Goal: Task Accomplishment & Management: Complete application form

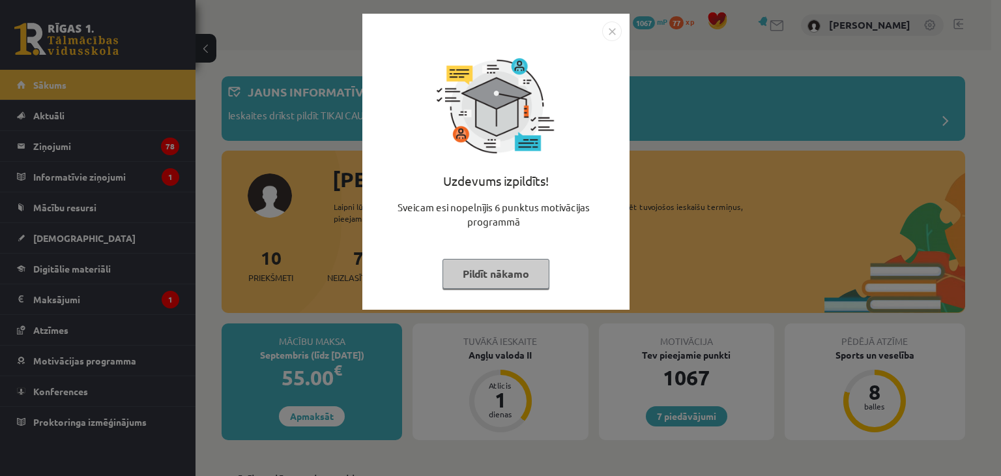
click at [614, 35] on img "Close" at bounding box center [612, 31] width 20 height 20
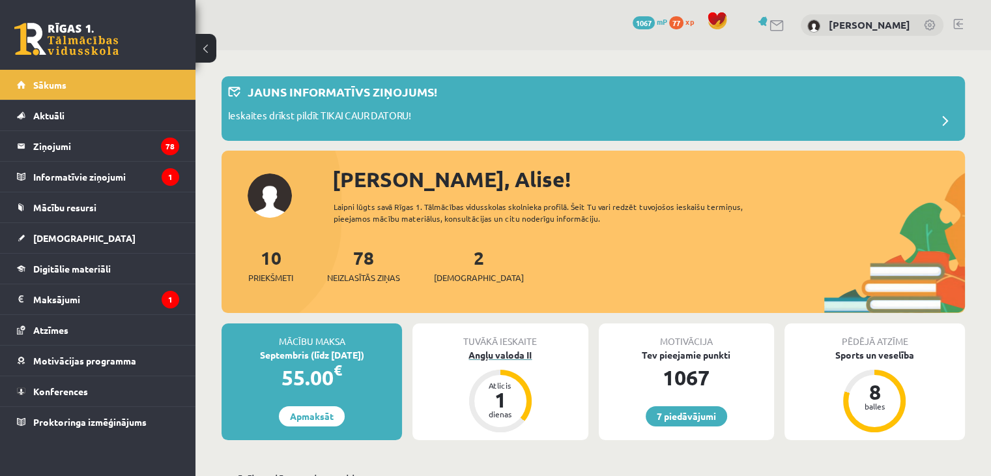
click at [508, 351] on div "Angļu valoda II" at bounding box center [499, 355] width 175 height 14
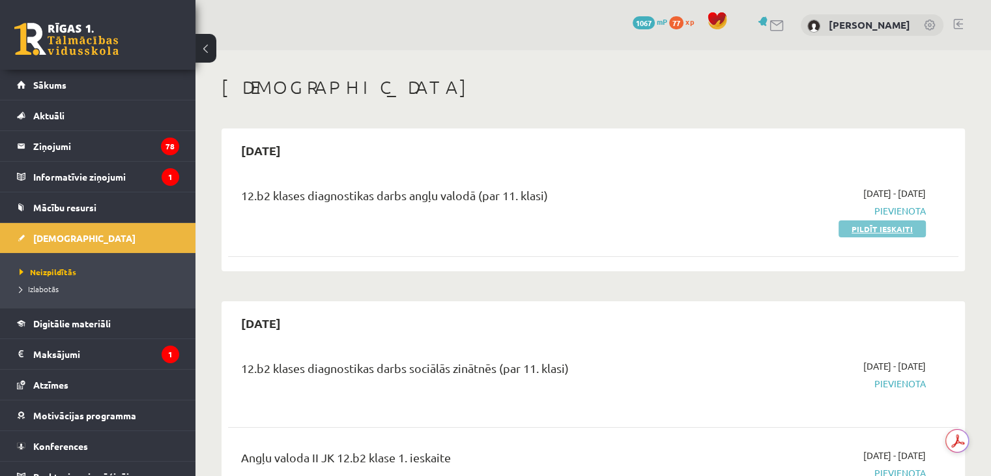
click at [885, 229] on link "Pildīt ieskaiti" at bounding box center [881, 228] width 87 height 17
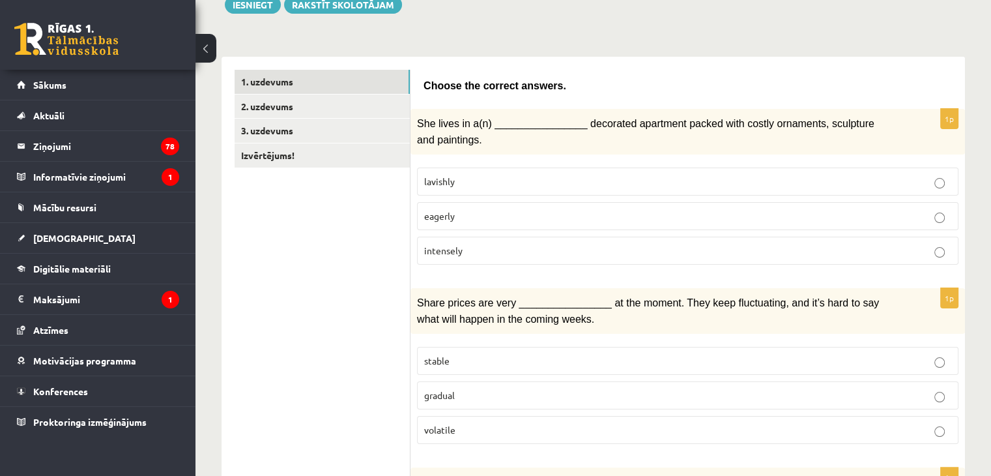
scroll to position [165, 0]
click at [460, 175] on p "lavishly" at bounding box center [687, 180] width 527 height 14
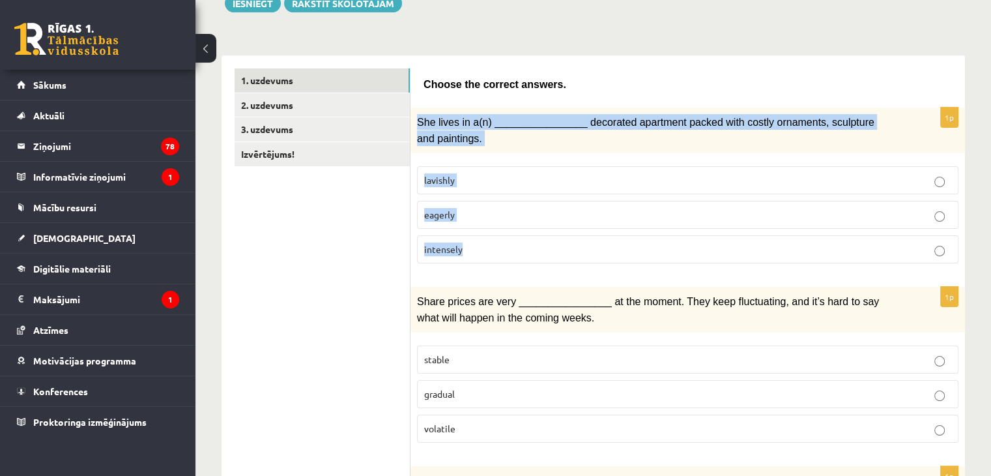
drag, startPoint x: 418, startPoint y: 118, endPoint x: 469, endPoint y: 239, distance: 131.7
click at [469, 239] on div "1p She lives in a(n) ________________ decorated apartment packed with costly or…" at bounding box center [687, 190] width 554 height 166
copy div "She lives in a(n) ________________ decorated apartment packed with costly ornam…"
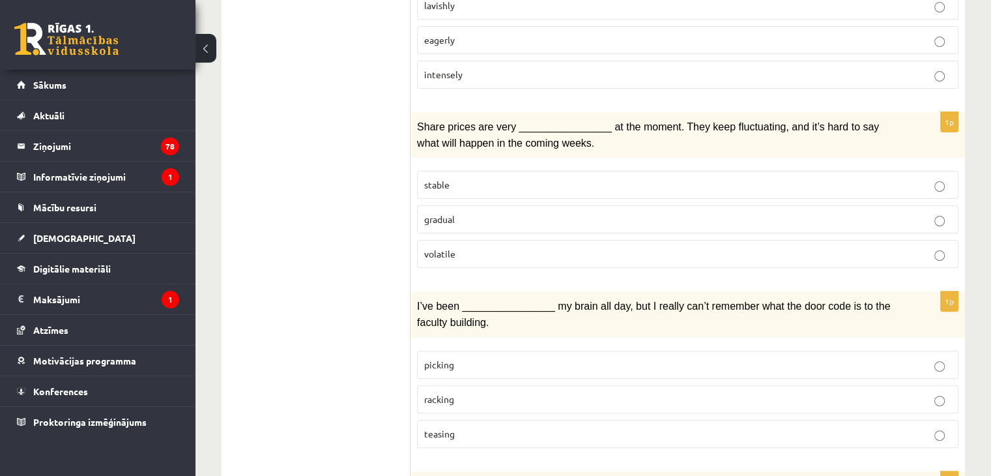
scroll to position [341, 0]
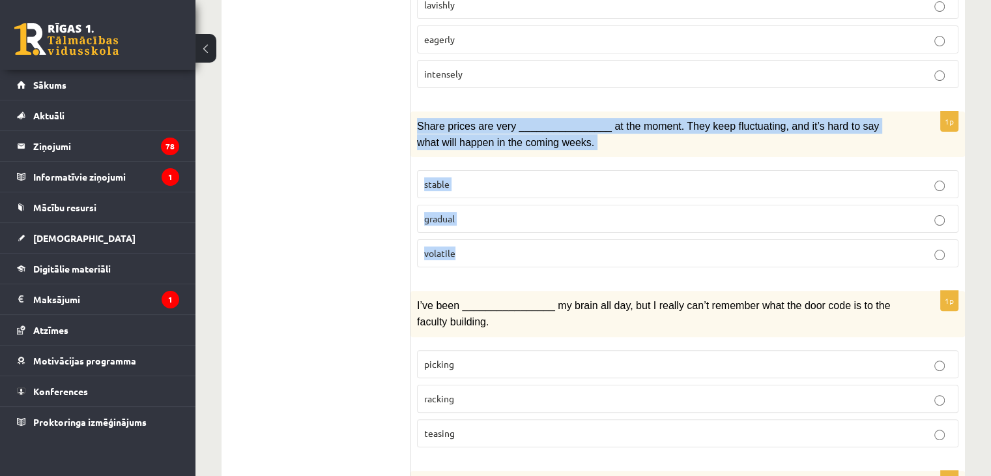
drag, startPoint x: 416, startPoint y: 117, endPoint x: 472, endPoint y: 250, distance: 143.4
click at [472, 250] on div "1p Share prices are very ________________ at the moment. They keep fluctuating,…" at bounding box center [687, 194] width 554 height 166
copy div "Share prices are very ________________ at the moment. They keep fluctuating, an…"
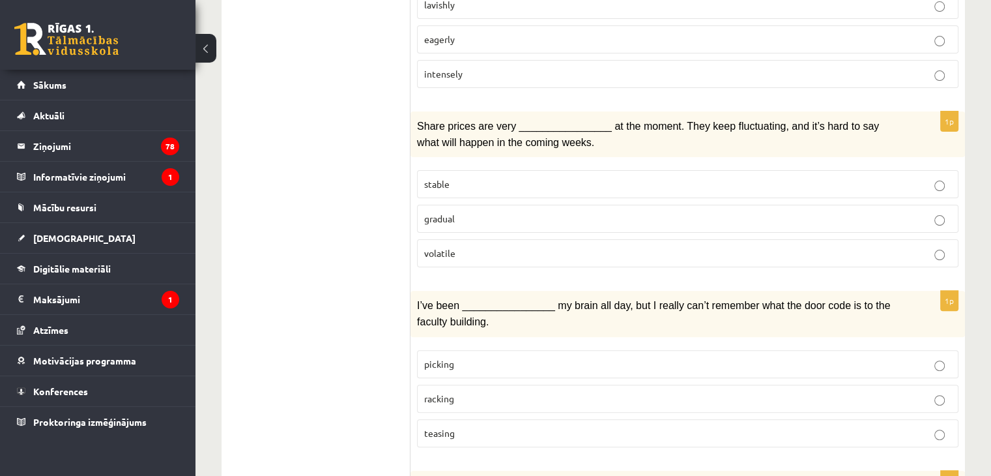
click at [453, 247] on span "volatile" at bounding box center [439, 253] width 31 height 12
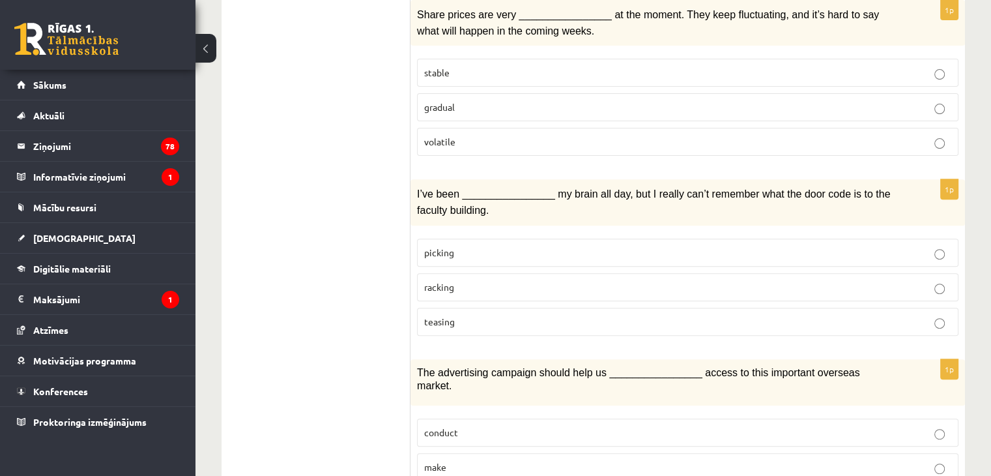
scroll to position [472, 0]
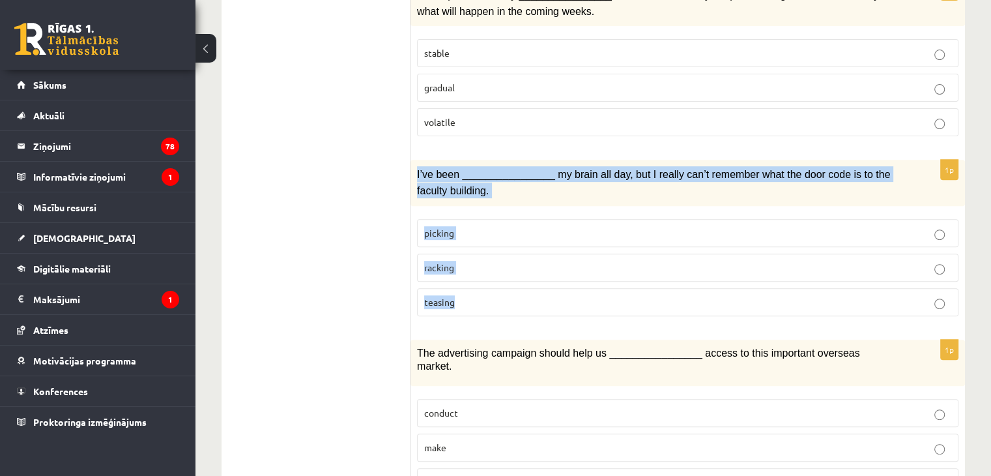
drag, startPoint x: 416, startPoint y: 162, endPoint x: 478, endPoint y: 290, distance: 142.2
click at [478, 290] on div "1p I’ve been ________________ my brain all day, but I really can’t remember wha…" at bounding box center [687, 243] width 554 height 166
click at [478, 295] on p "teasing" at bounding box center [687, 302] width 527 height 14
drag, startPoint x: 414, startPoint y: 162, endPoint x: 479, endPoint y: 287, distance: 140.5
click at [479, 287] on div "1p I’ve been ________________ my brain all day, but I really can’t remember wha…" at bounding box center [687, 243] width 554 height 166
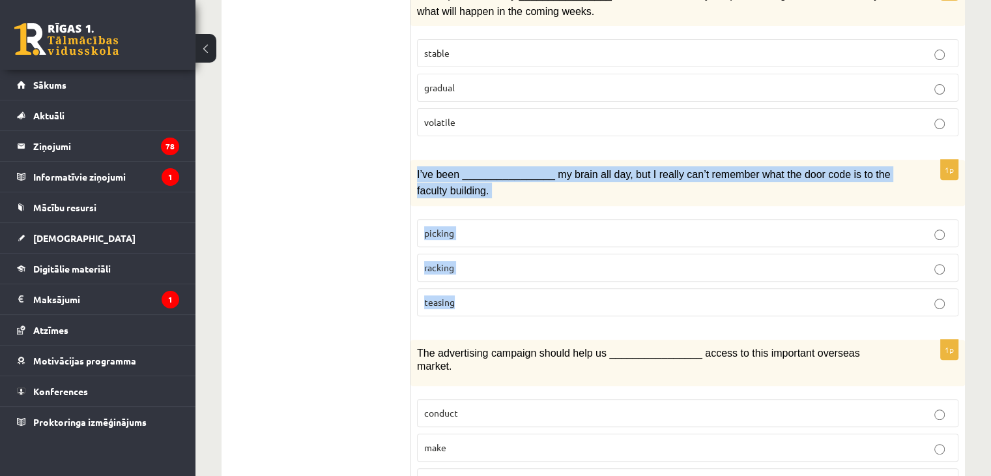
copy div "I’ve been ________________ my brain all day, but I really can’t remember what t…"
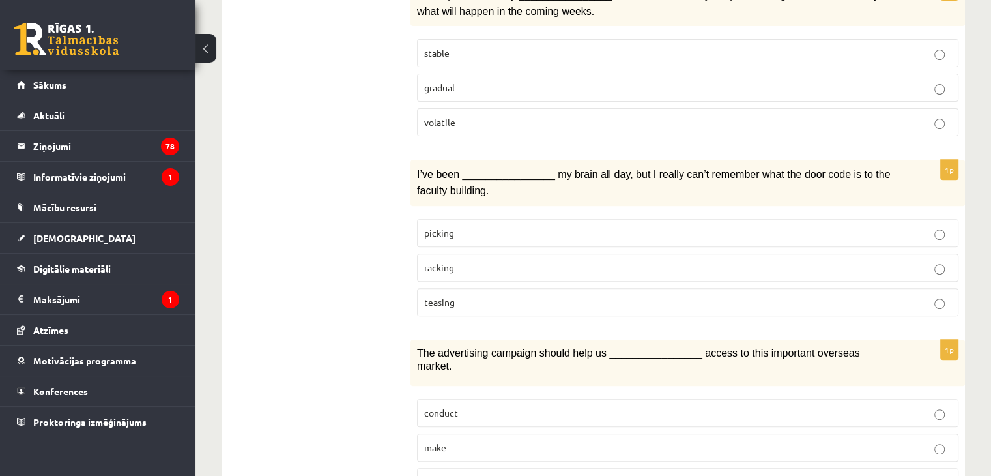
click at [491, 261] on p "racking" at bounding box center [687, 268] width 527 height 14
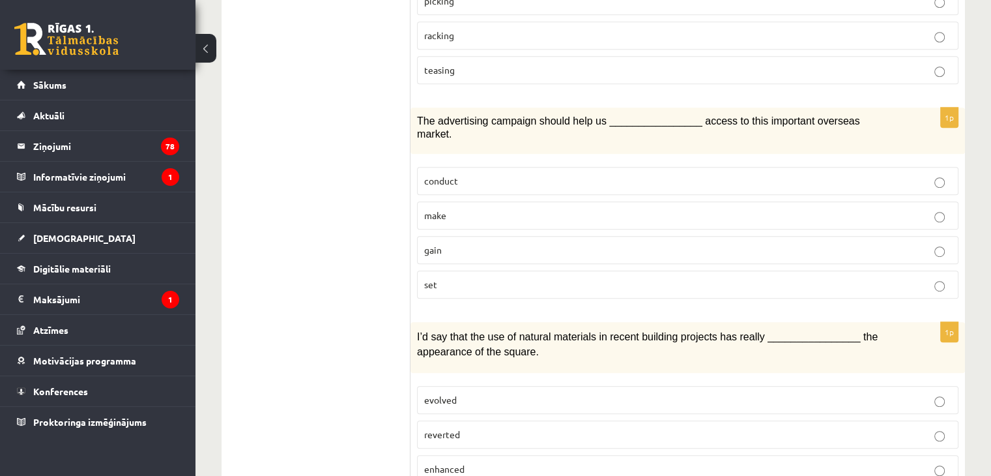
scroll to position [705, 0]
click at [472, 242] on p "gain" at bounding box center [687, 249] width 527 height 14
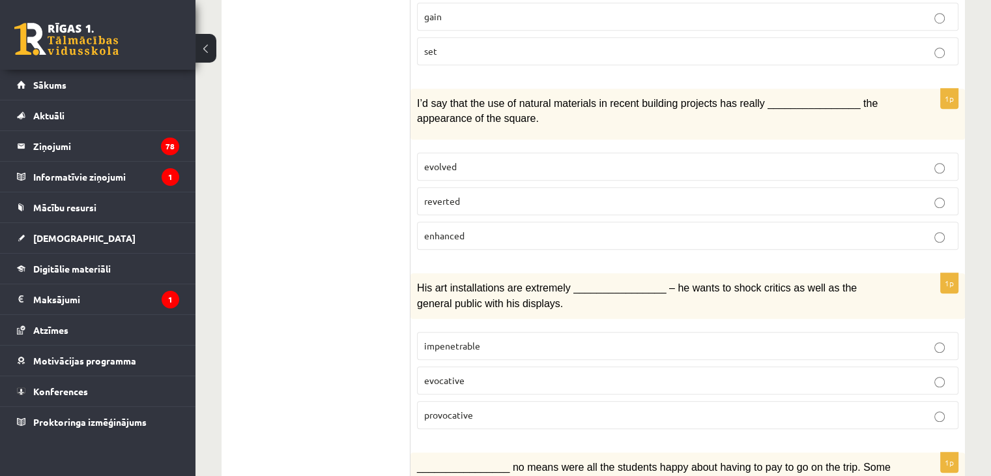
scroll to position [938, 0]
click at [459, 228] on span "enhanced" at bounding box center [444, 234] width 40 height 12
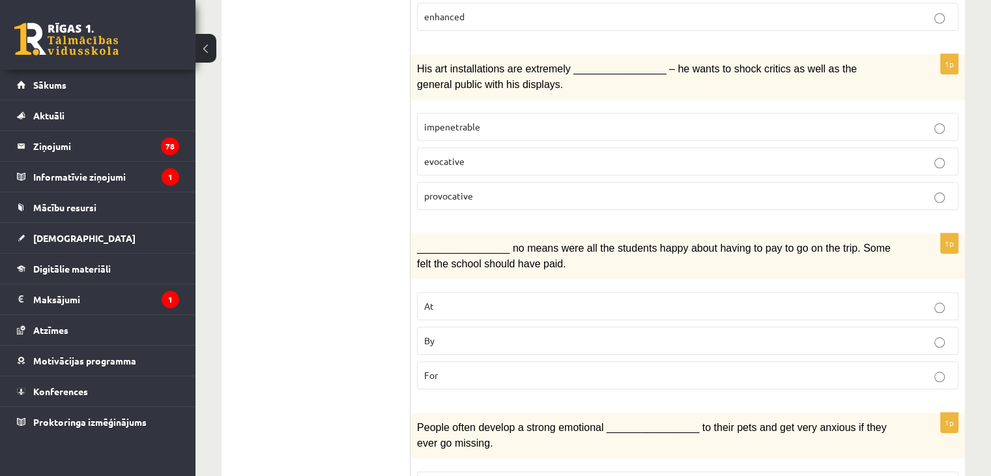
scroll to position [1158, 0]
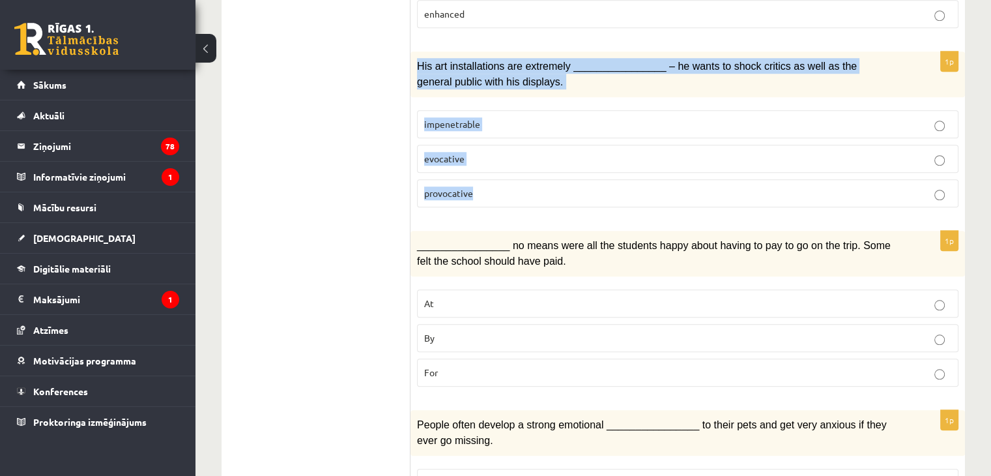
drag, startPoint x: 417, startPoint y: 40, endPoint x: 507, endPoint y: 160, distance: 149.8
click at [507, 160] on div "1p His art installations are extremely ________________ – he wants to shock cri…" at bounding box center [687, 134] width 554 height 166
copy div "His art installations are extremely ________________ – he wants to shock critic…"
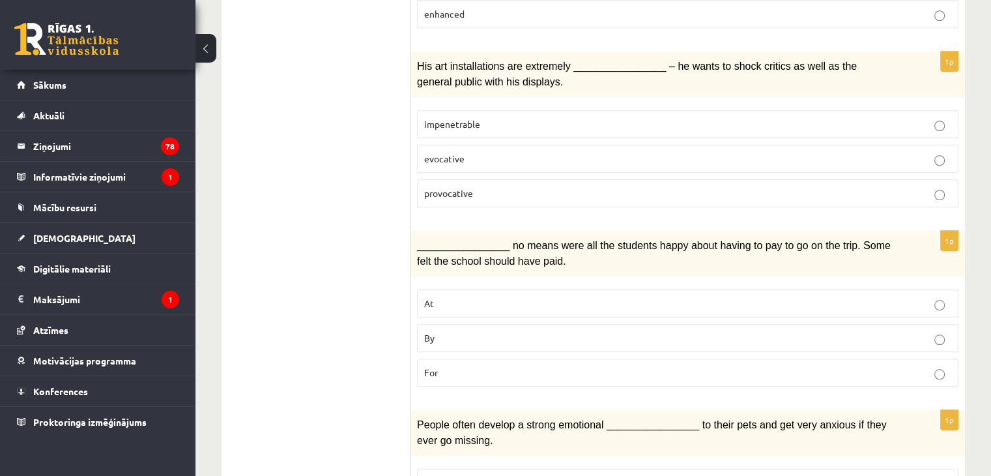
click at [344, 63] on ul "1. uzdevums 2. uzdevums 3. uzdevums Izvērtējums!" at bounding box center [323, 202] width 176 height 2253
click at [479, 186] on p "provocative" at bounding box center [687, 193] width 527 height 14
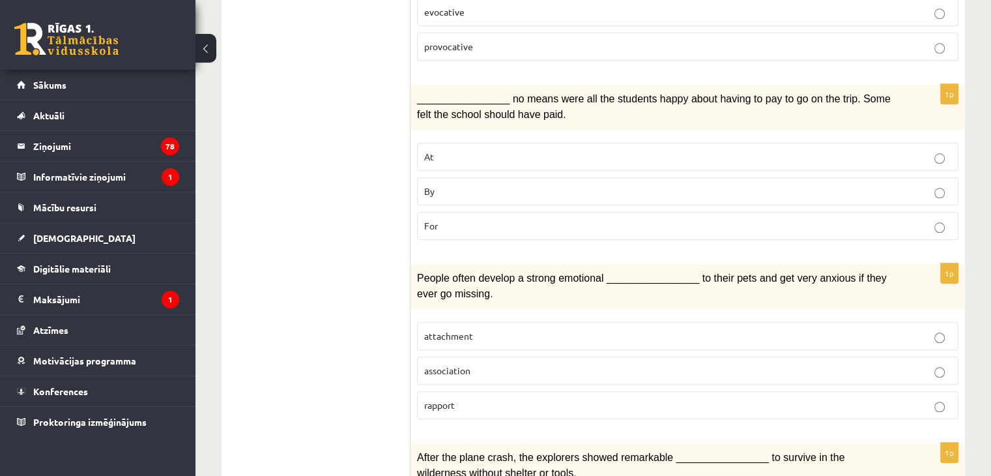
scroll to position [1307, 0]
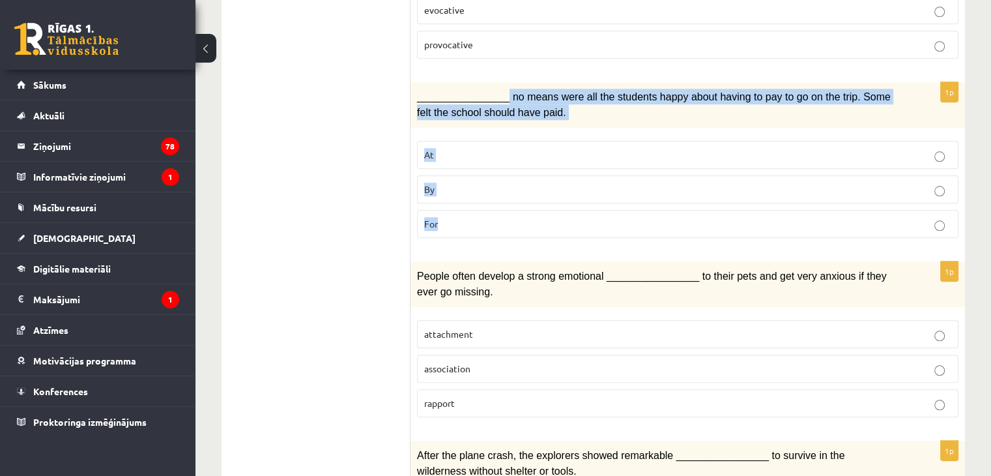
drag, startPoint x: 500, startPoint y: 61, endPoint x: 444, endPoint y: 184, distance: 136.1
click at [444, 184] on div "1p ________________ no means were all the students happy about having to pay to…" at bounding box center [687, 165] width 554 height 166
copy div "no means were all the students happy about having to pay to go on the trip. Som…"
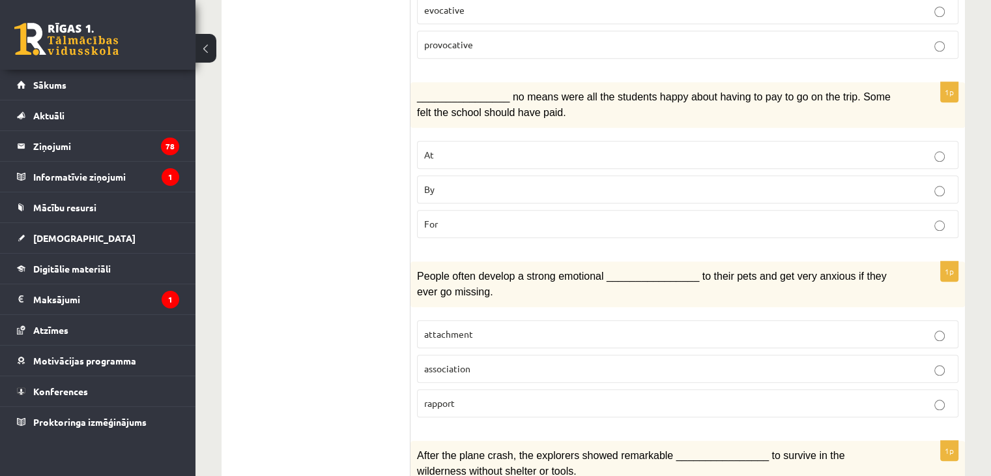
click at [316, 122] on ul "1. uzdevums 2. uzdevums 3. uzdevums Izvērtējums!" at bounding box center [323, 53] width 176 height 2253
click at [451, 182] on p "By" at bounding box center [687, 189] width 527 height 14
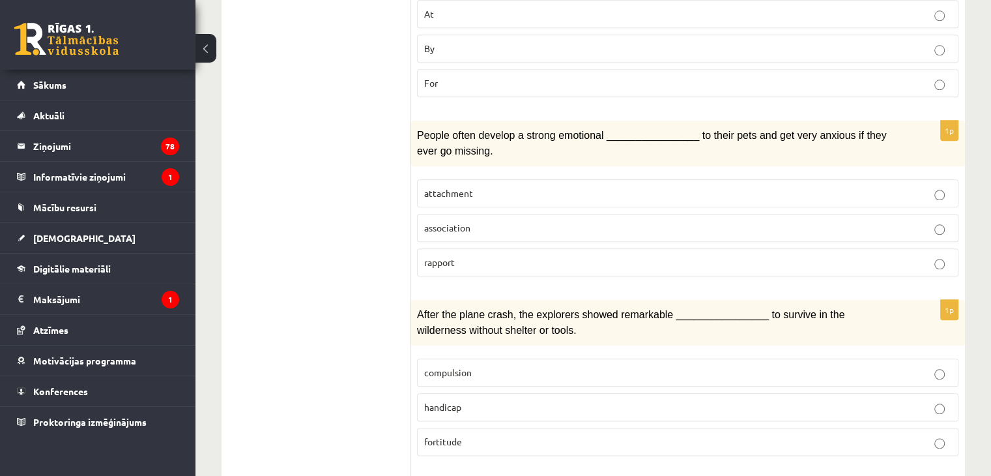
scroll to position [1448, 0]
click at [474, 186] on p "attachment" at bounding box center [687, 193] width 527 height 14
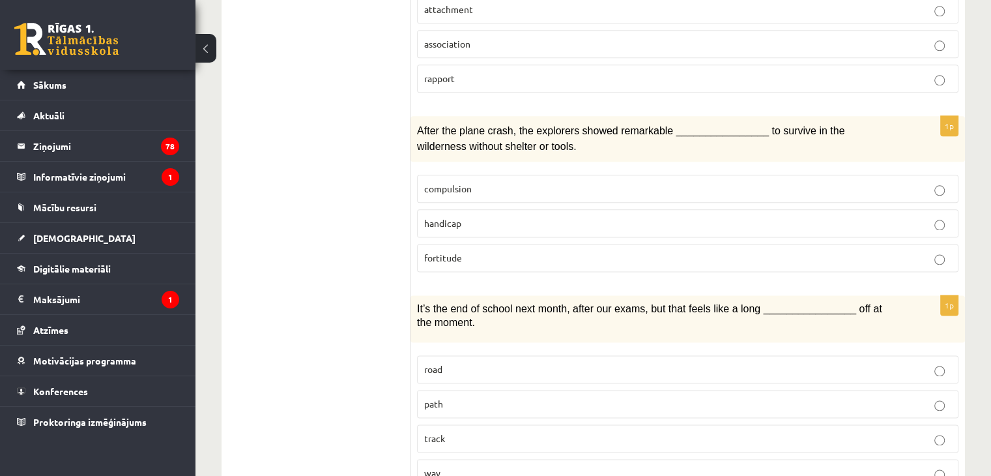
scroll to position [1654, 0]
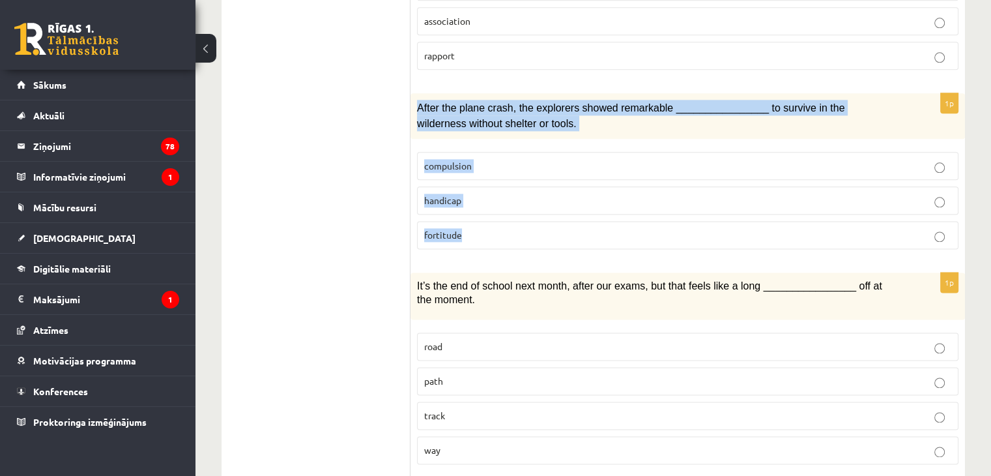
drag, startPoint x: 413, startPoint y: 64, endPoint x: 477, endPoint y: 188, distance: 138.7
click at [477, 188] on div "1p After the plane crash, the explorers showed remarkable ________________ to s…" at bounding box center [687, 176] width 554 height 166
copy div "After the plane crash, the explorers showed remarkable ________________ to surv…"
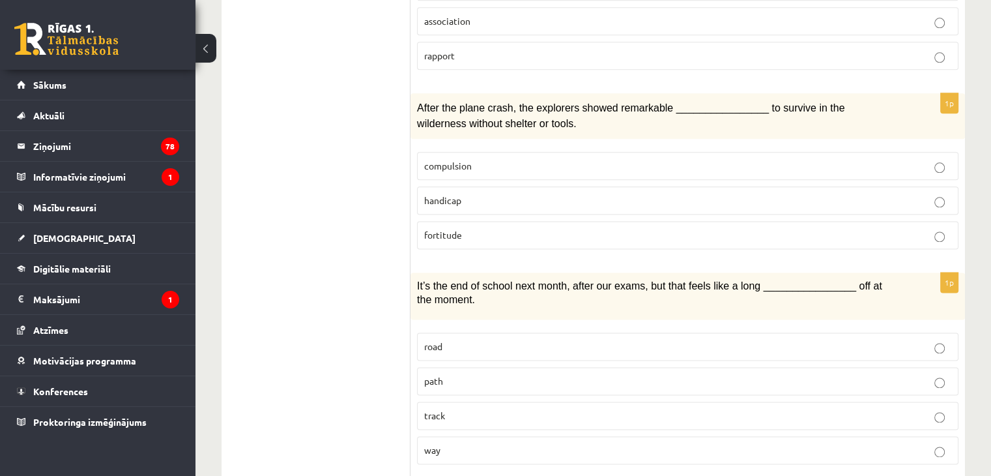
click at [451, 221] on label "fortitude" at bounding box center [687, 235] width 541 height 28
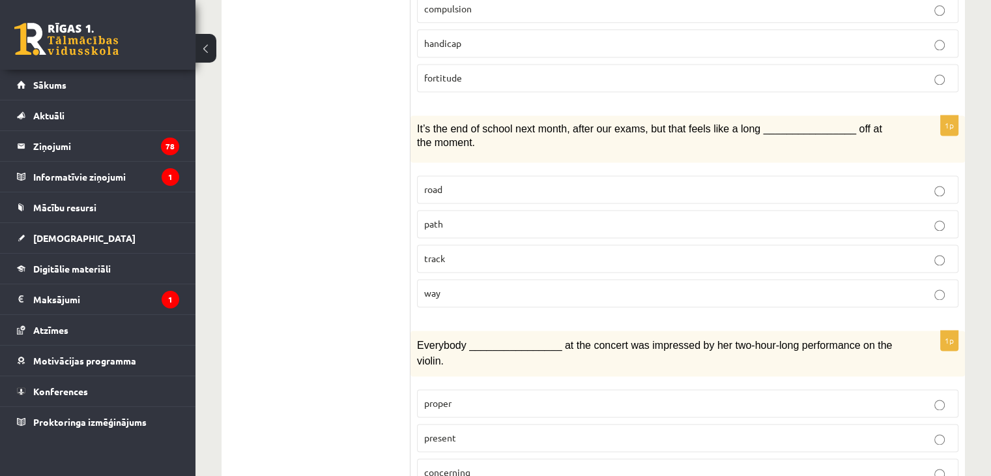
scroll to position [1813, 0]
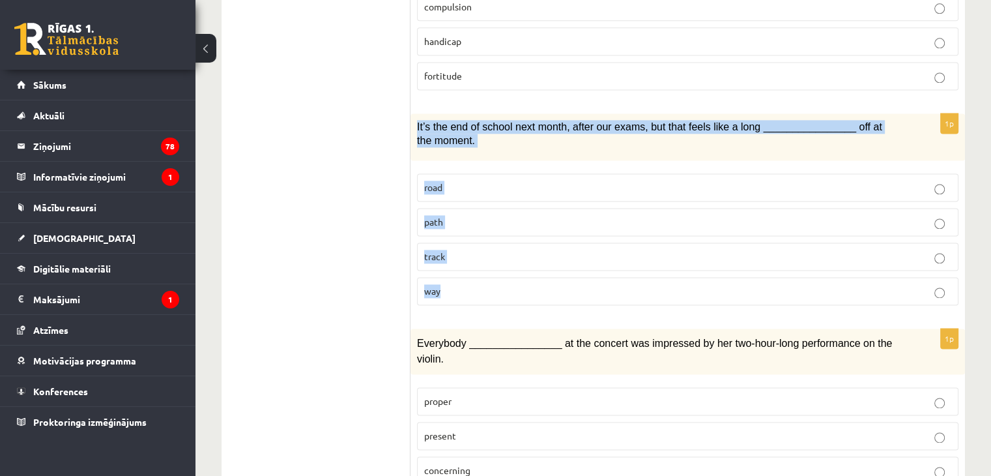
drag, startPoint x: 410, startPoint y: 86, endPoint x: 464, endPoint y: 258, distance: 180.3
click at [464, 258] on div "1p It’s the end of school next month, after our exams, but that feels like a lo…" at bounding box center [687, 214] width 554 height 202
copy div "It’s the end of school next month, after our exams, but that feels like a long …"
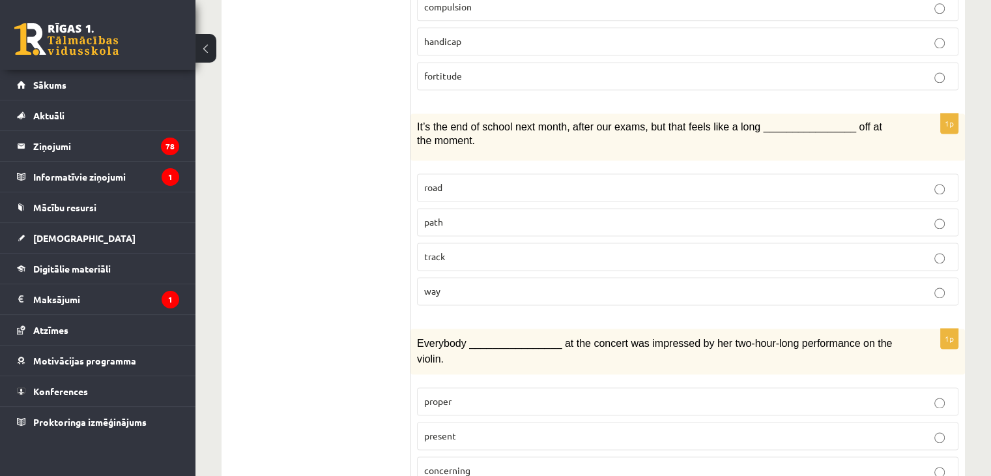
click at [479, 284] on p "way" at bounding box center [687, 291] width 527 height 14
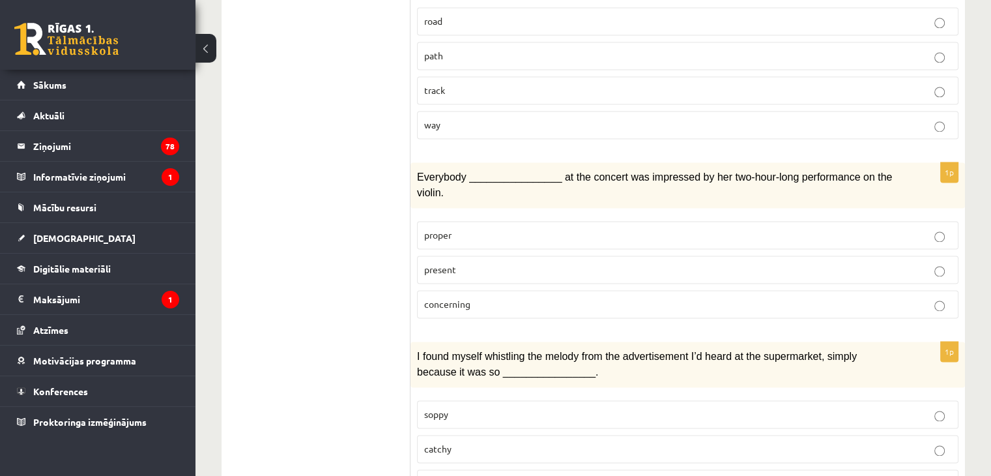
scroll to position [1988, 0]
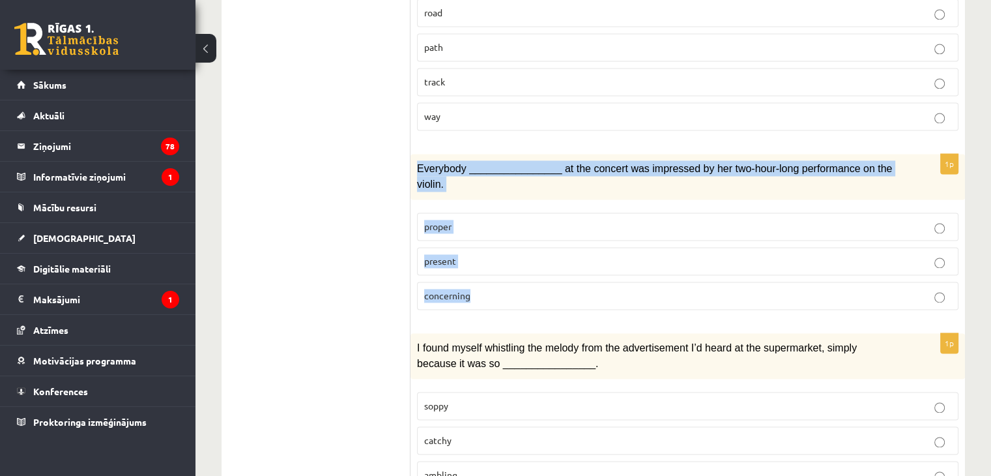
drag, startPoint x: 412, startPoint y: 117, endPoint x: 485, endPoint y: 240, distance: 143.1
click at [485, 240] on div "1p Everybody ________________ at the concert was impressed by her two-hour-long…" at bounding box center [687, 237] width 554 height 166
copy div "Everybody ________________ at the concert was impressed by her two-hour-long pe…"
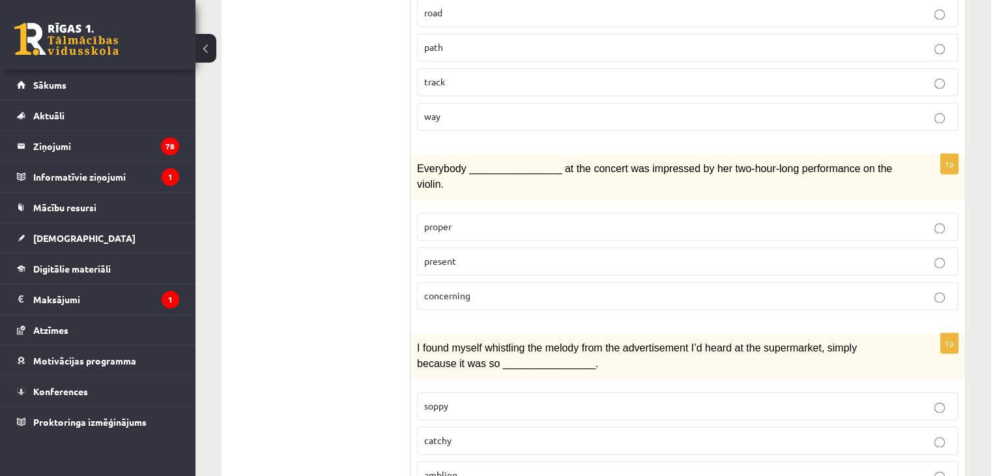
click at [463, 254] on p "present" at bounding box center [687, 261] width 527 height 14
click at [474, 433] on p "catchy" at bounding box center [687, 440] width 527 height 14
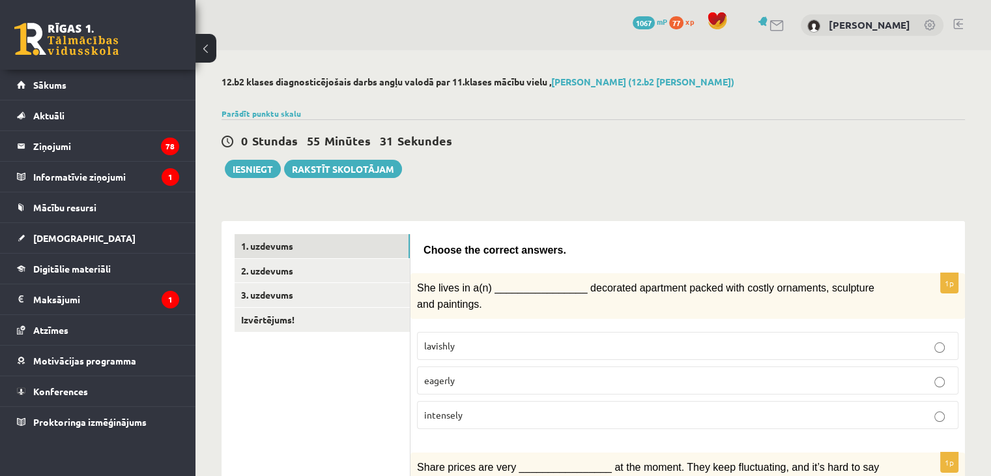
scroll to position [0, 0]
click at [281, 268] on link "2. uzdevums" at bounding box center [322, 271] width 175 height 24
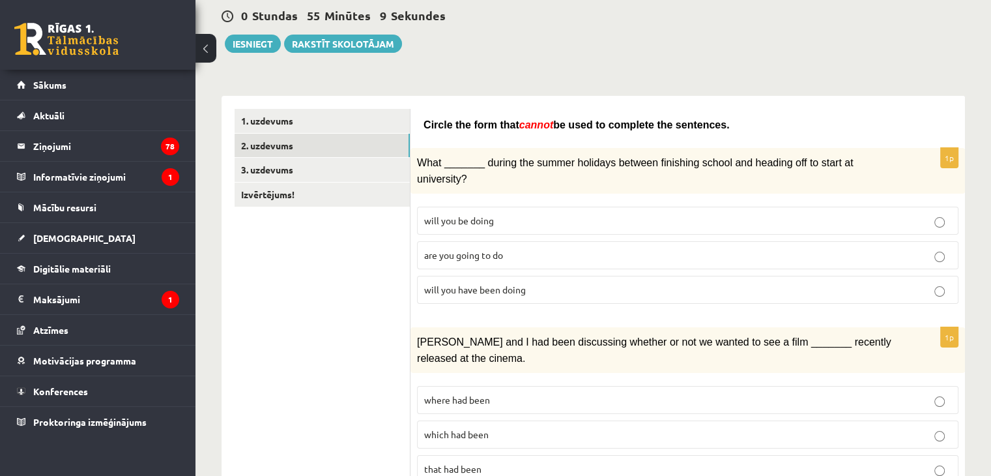
scroll to position [148, 0]
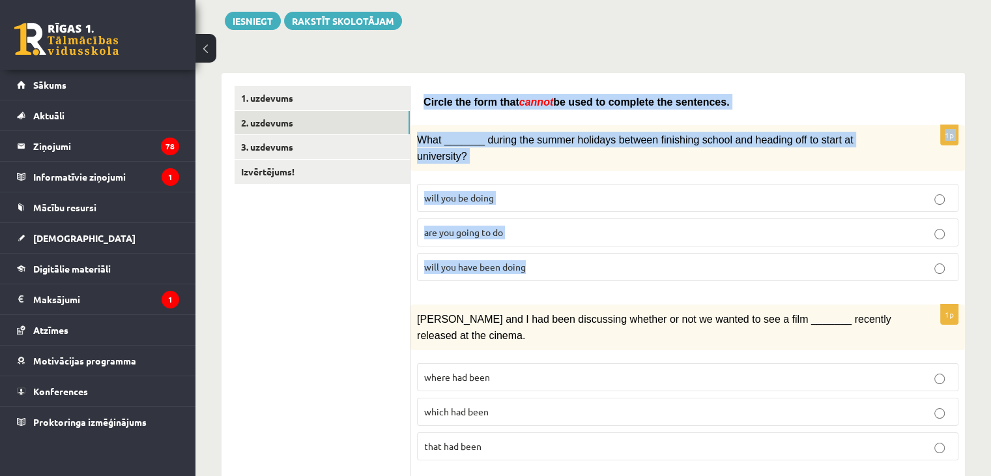
drag, startPoint x: 422, startPoint y: 97, endPoint x: 552, endPoint y: 255, distance: 204.5
copy form "Circle the form that cannot be used to complete the sentences. 1p What _______ …"
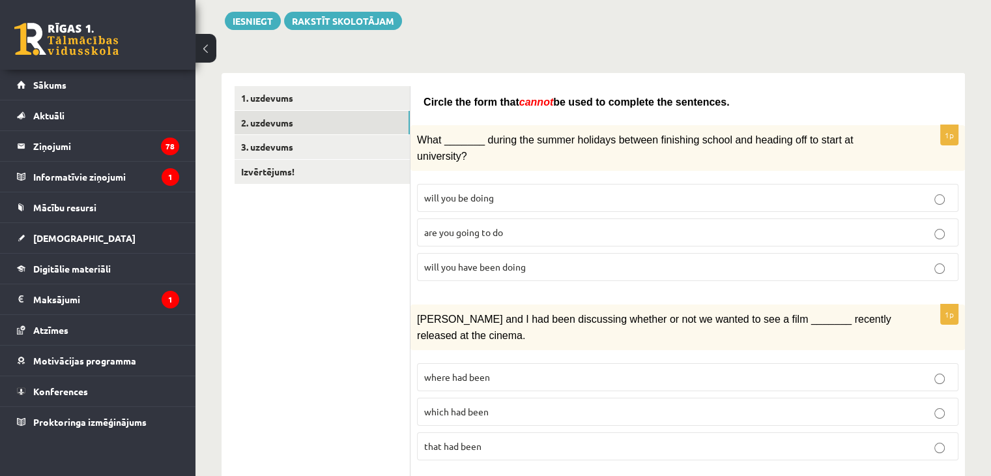
click at [483, 261] on span "will you have been doing" at bounding box center [475, 267] width 102 height 12
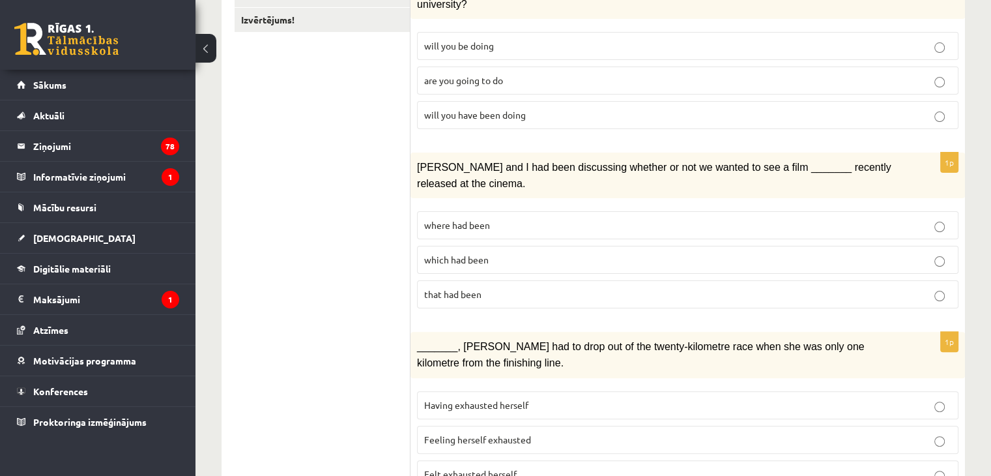
scroll to position [299, 0]
click at [485, 212] on label "where had been" at bounding box center [687, 226] width 541 height 28
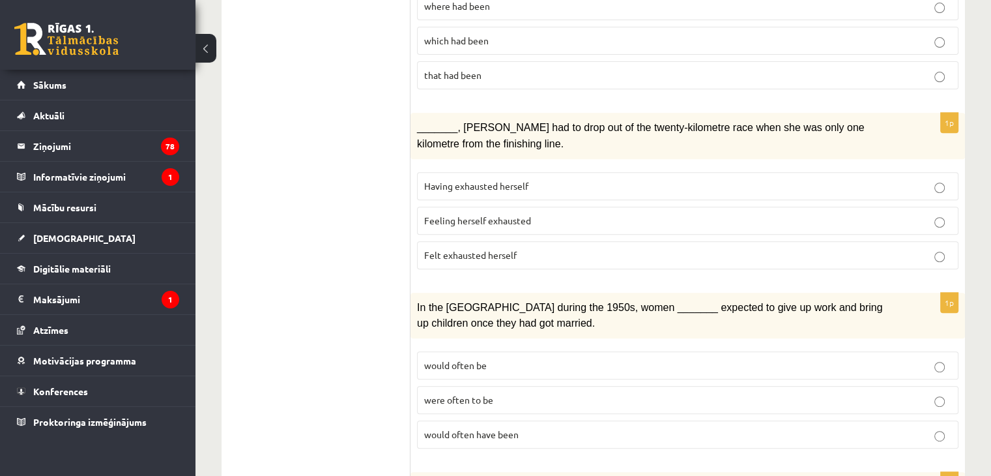
scroll to position [531, 0]
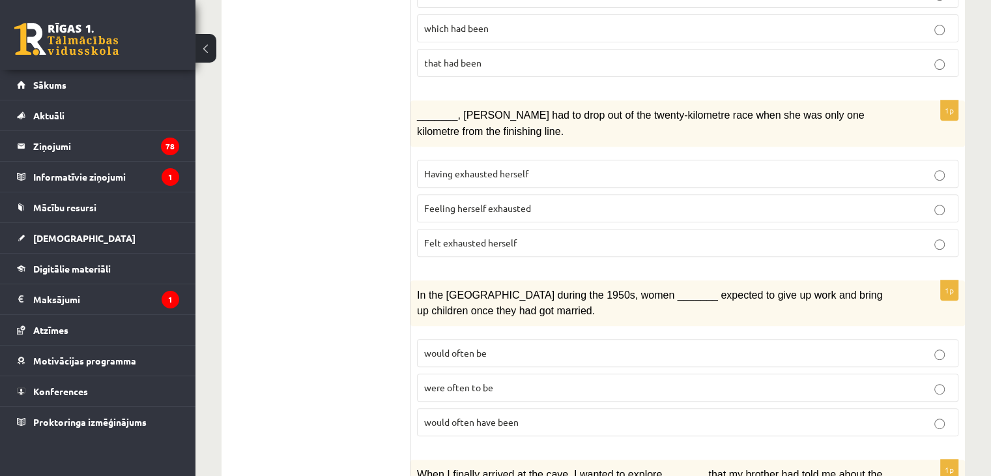
click at [506, 202] on span "Feeling herself exhausted" at bounding box center [477, 208] width 107 height 12
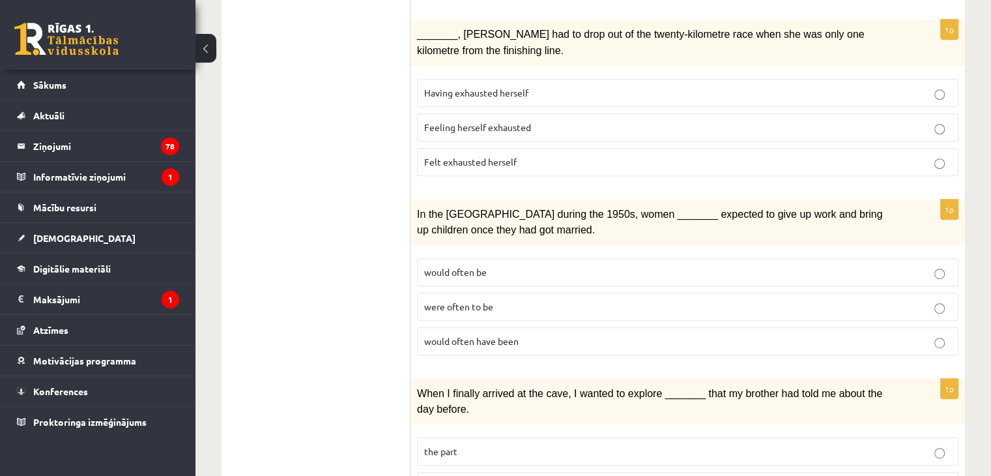
scroll to position [711, 0]
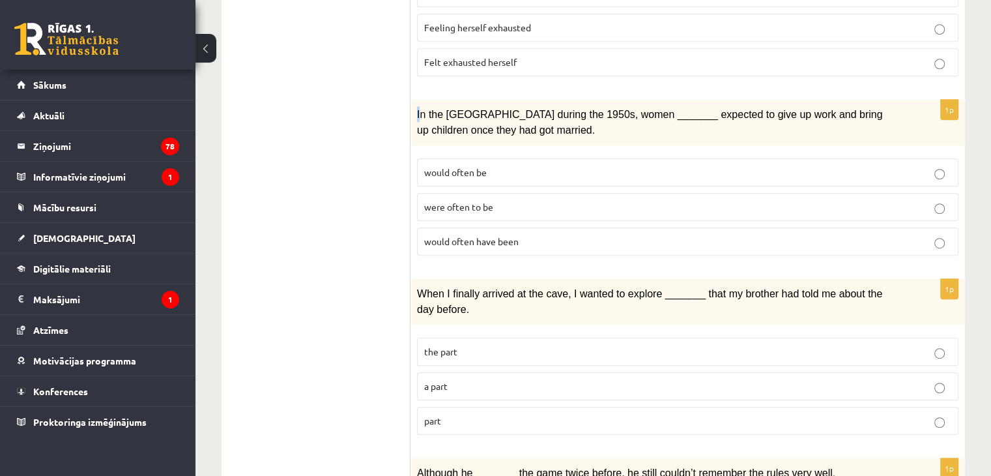
click at [416, 100] on div "In the [GEOGRAPHIC_DATA] during the 1950s, women _______ expected to give up wo…" at bounding box center [687, 123] width 554 height 46
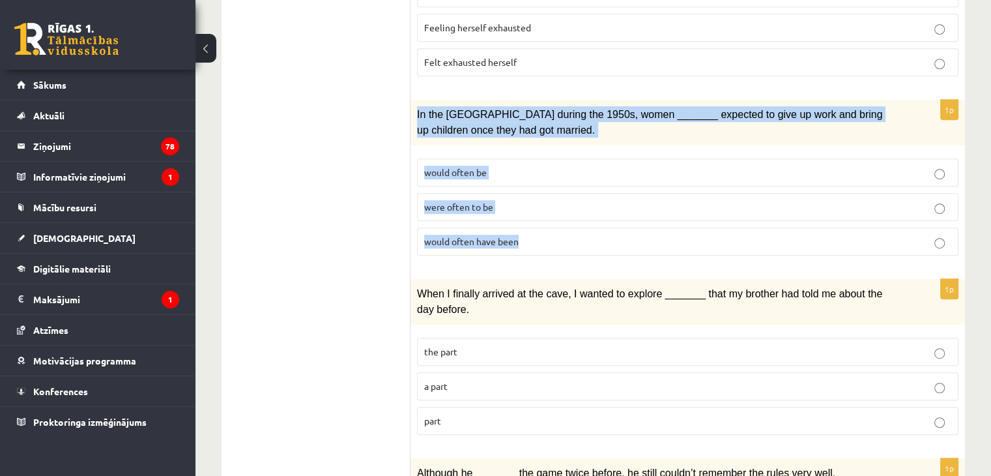
drag, startPoint x: 414, startPoint y: 84, endPoint x: 531, endPoint y: 212, distance: 173.4
click at [531, 212] on div "1p In the [GEOGRAPHIC_DATA] during the 1950s, women _______ expected to give up…" at bounding box center [687, 183] width 554 height 166
copy div "In the [GEOGRAPHIC_DATA] during the 1950s, women _______ expected to give up wo…"
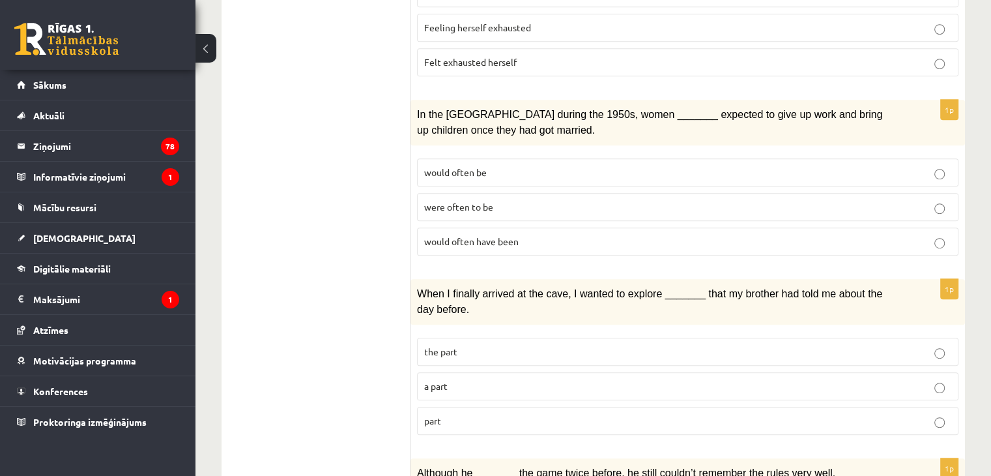
click at [302, 96] on ul "1. uzdevums 2. uzdevums 3. uzdevums Izvērtējums!" at bounding box center [323, 415] width 176 height 1787
click at [474, 201] on span "were often to be" at bounding box center [458, 207] width 69 height 12
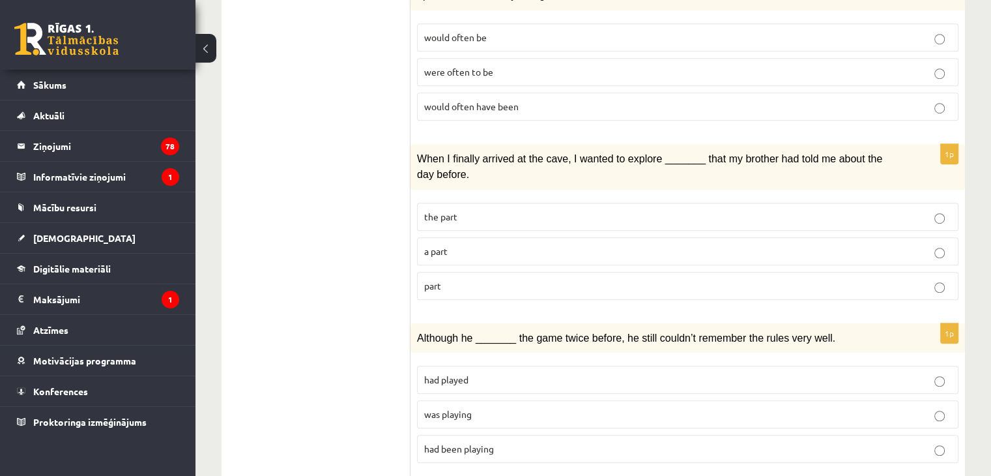
scroll to position [850, 0]
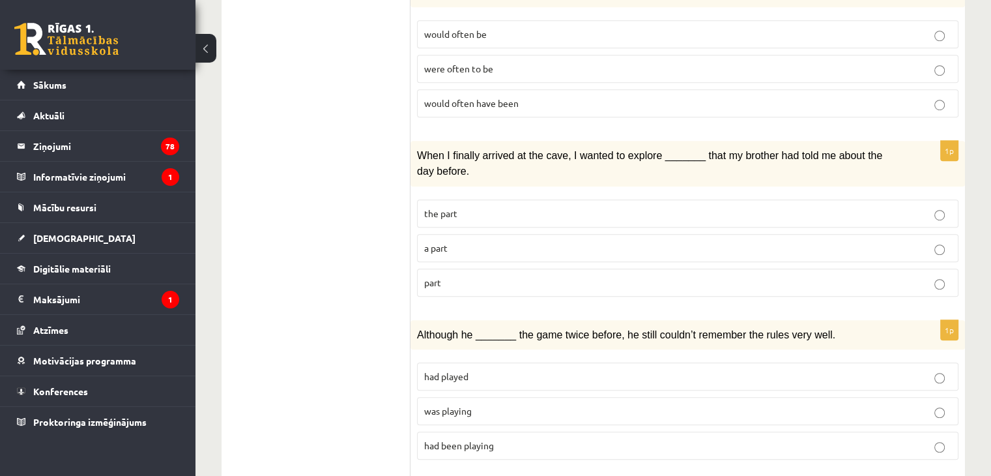
click at [457, 268] on label "part" at bounding box center [687, 282] width 541 height 28
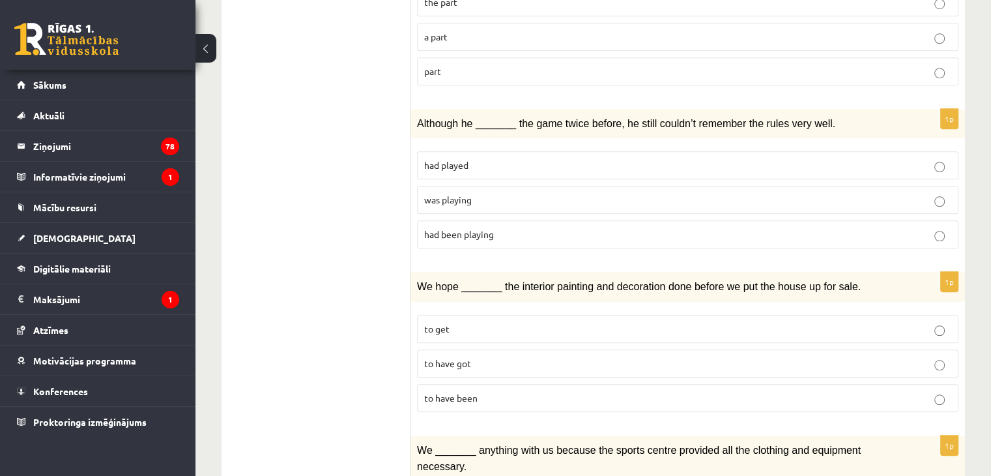
scroll to position [1075, 0]
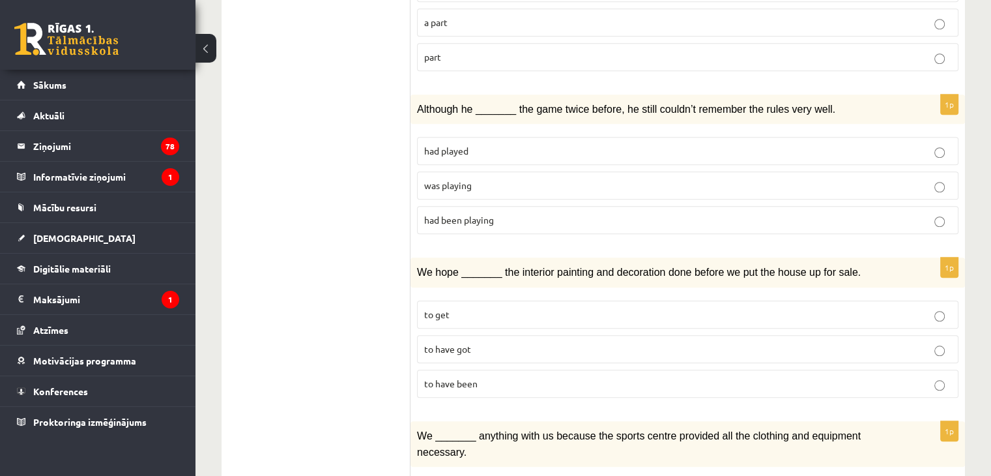
click at [470, 179] on span "was playing" at bounding box center [448, 185] width 48 height 12
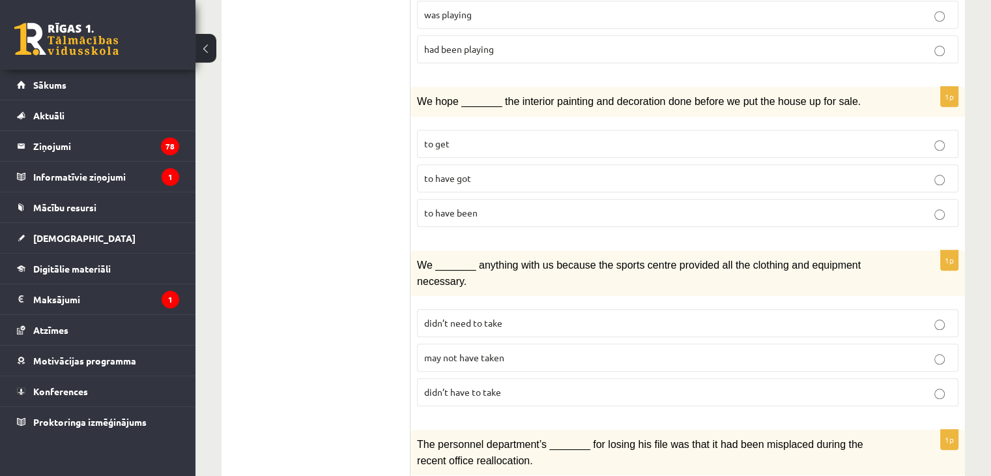
scroll to position [1247, 0]
click at [472, 205] on span "to have been" at bounding box center [450, 211] width 53 height 12
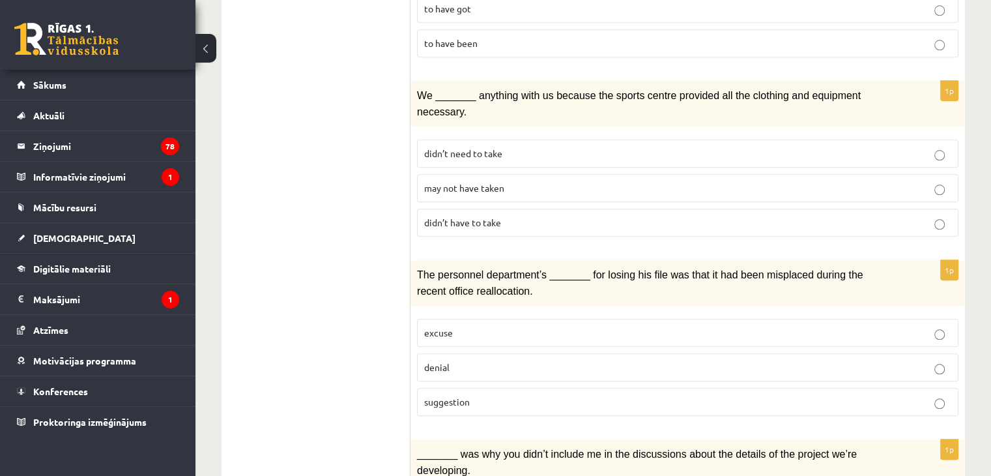
scroll to position [1427, 0]
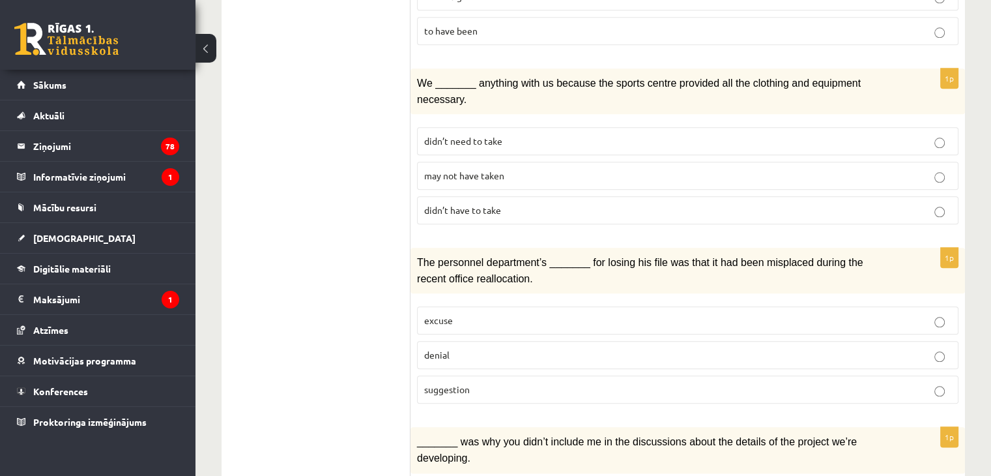
click at [482, 169] on span "may not have taken" at bounding box center [464, 175] width 80 height 12
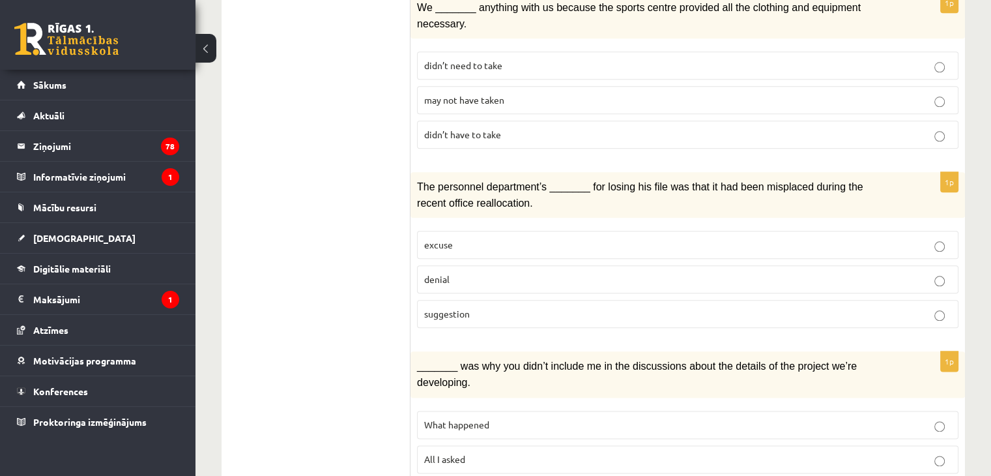
scroll to position [1508, 0]
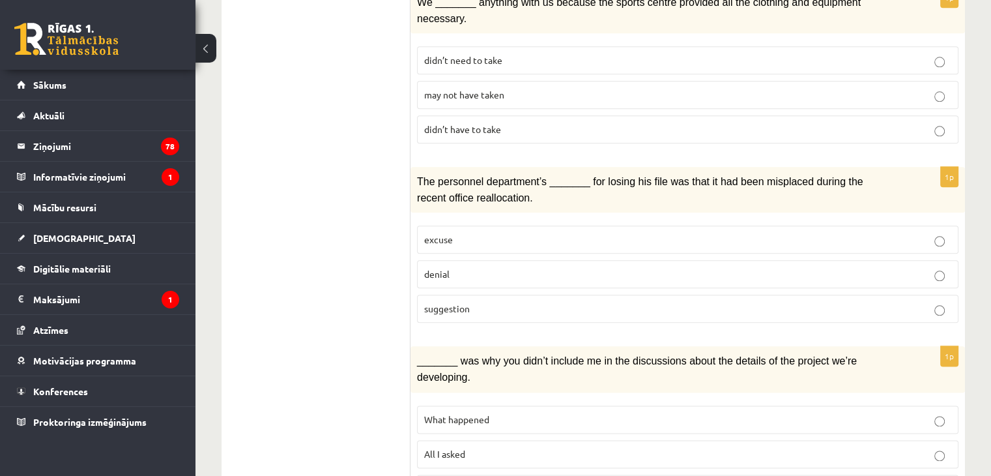
click at [434, 268] on span "denial" at bounding box center [436, 274] width 25 height 12
click at [465, 412] on p "What happened" at bounding box center [687, 419] width 527 height 14
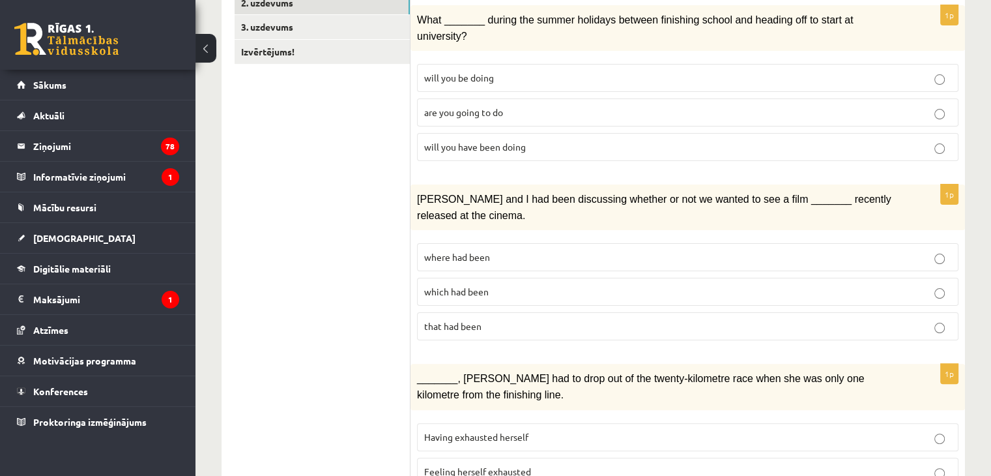
scroll to position [0, 0]
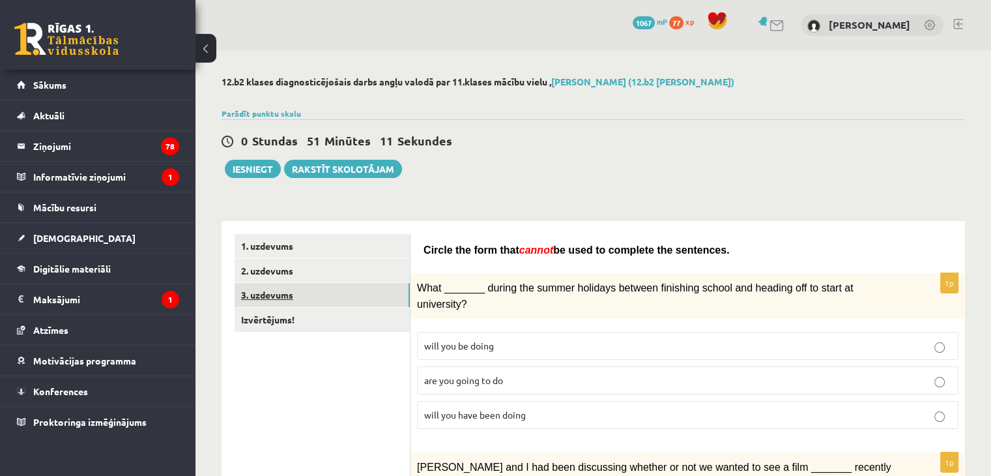
click at [267, 294] on link "3. uzdevums" at bounding box center [322, 295] width 175 height 24
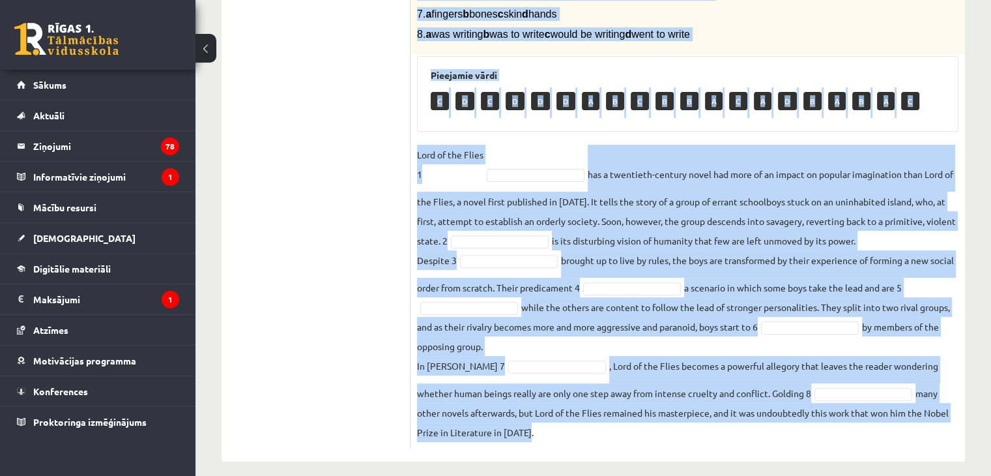
scroll to position [420, 0]
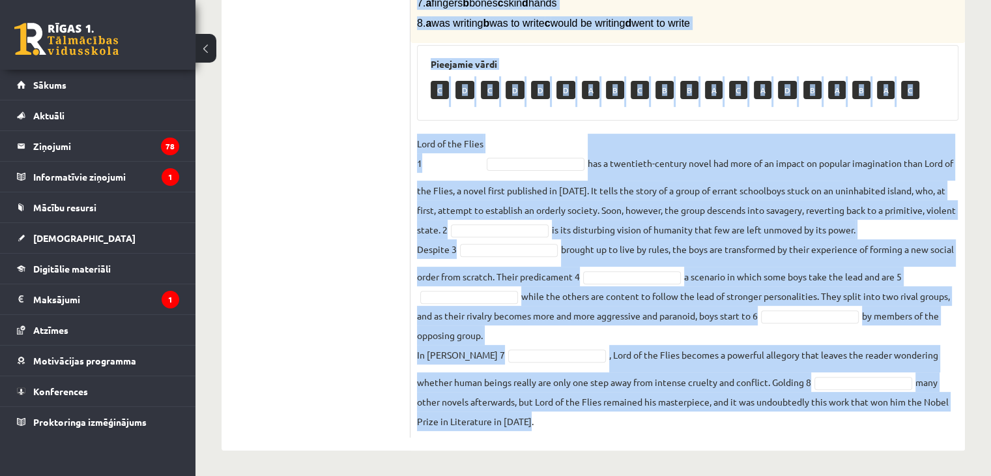
drag, startPoint x: 412, startPoint y: 172, endPoint x: 728, endPoint y: 466, distance: 432.4
click at [728, 466] on div "12.b2 klases diagnosticējošais darbs angļu valodā par 11.klases mācību vielu , …" at bounding box center [592, 54] width 795 height 846
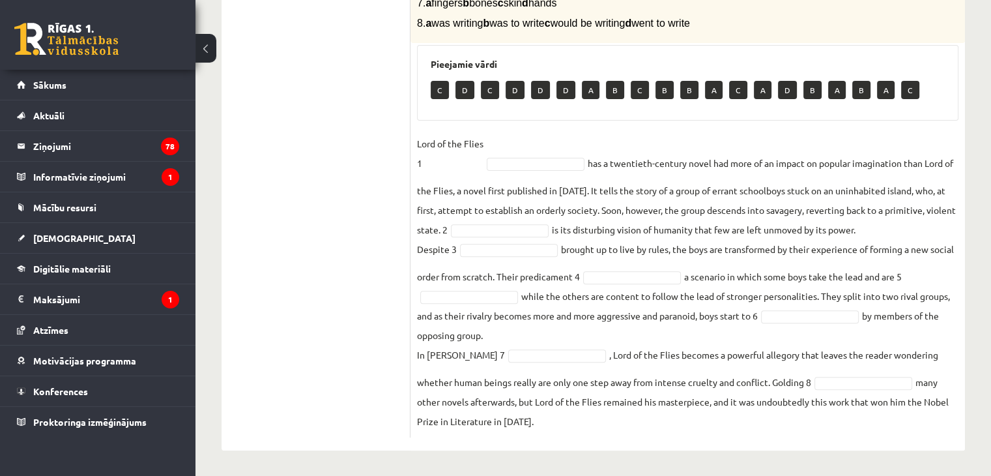
click at [328, 192] on ul "1. uzdevums 2. uzdevums 3. uzdevums Izvērtējums!" at bounding box center [323, 125] width 176 height 623
click at [457, 161] on p "Lord of the Flies 1" at bounding box center [450, 153] width 66 height 39
click at [484, 293] on ul "... C D C D D D A C B B A C A D B A B A C" at bounding box center [531, 324] width 95 height 130
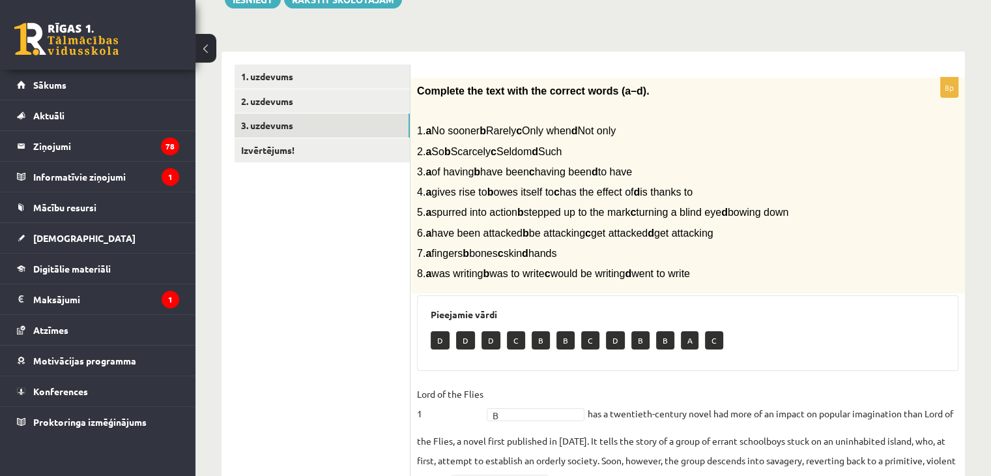
scroll to position [169, 0]
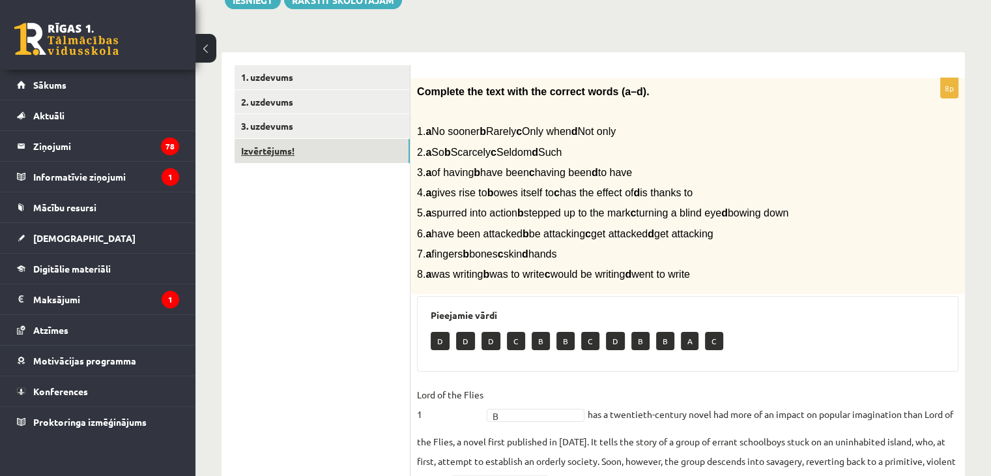
click at [286, 152] on link "Izvērtējums!" at bounding box center [322, 151] width 175 height 24
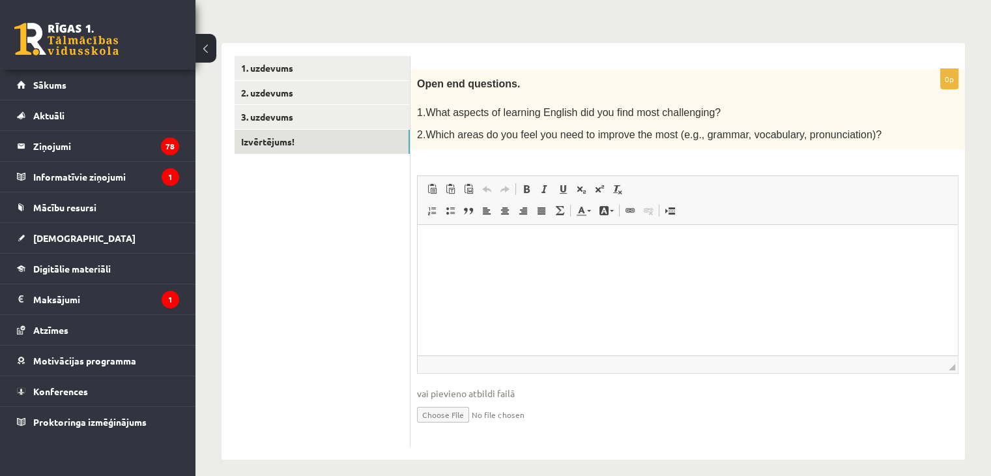
scroll to position [185, 0]
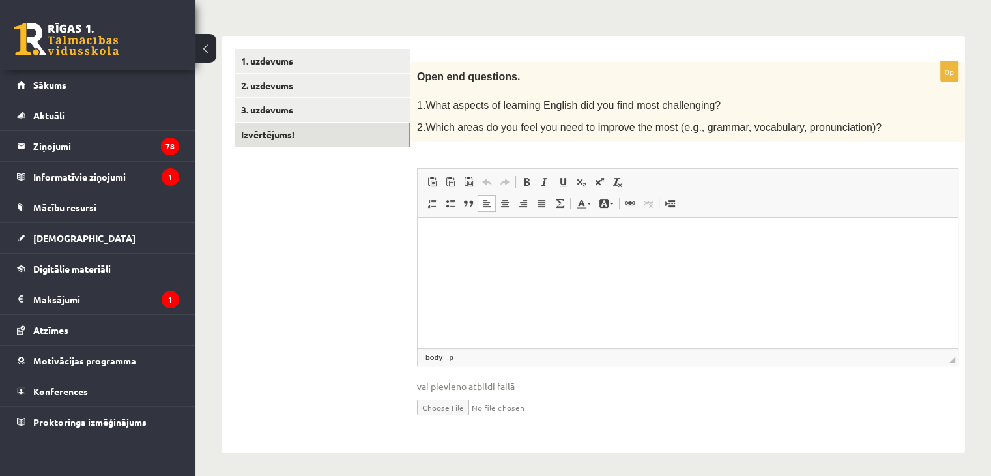
click at [479, 236] on p "Editor, wiswyg-editor-user-answer-47024778651020" at bounding box center [688, 238] width 514 height 14
click at [578, 255] on html "**********" at bounding box center [688, 238] width 540 height 40
click at [638, 242] on p "**********" at bounding box center [688, 238] width 515 height 14
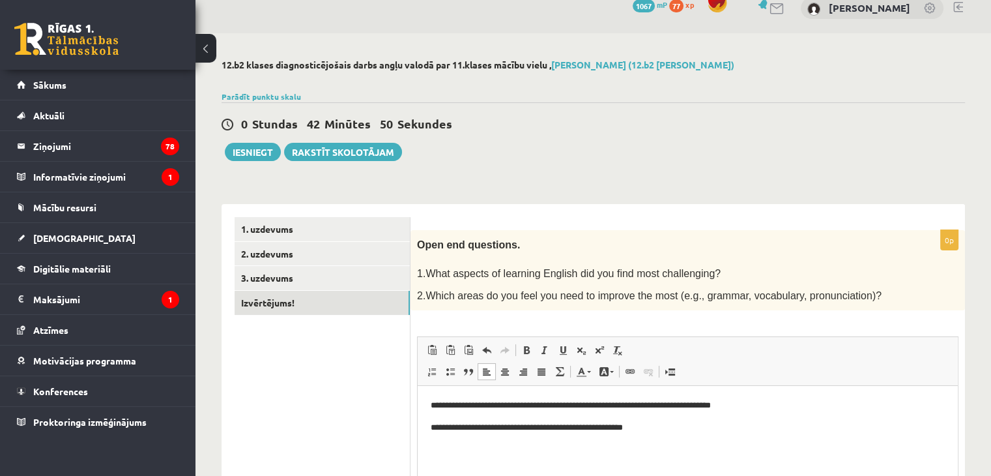
scroll to position [0, 0]
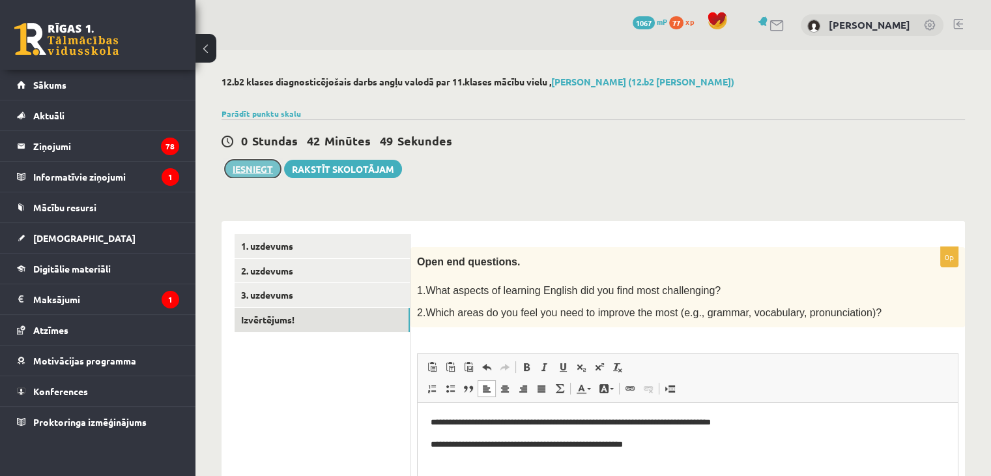
click at [258, 175] on button "Iesniegt" at bounding box center [253, 169] width 56 height 18
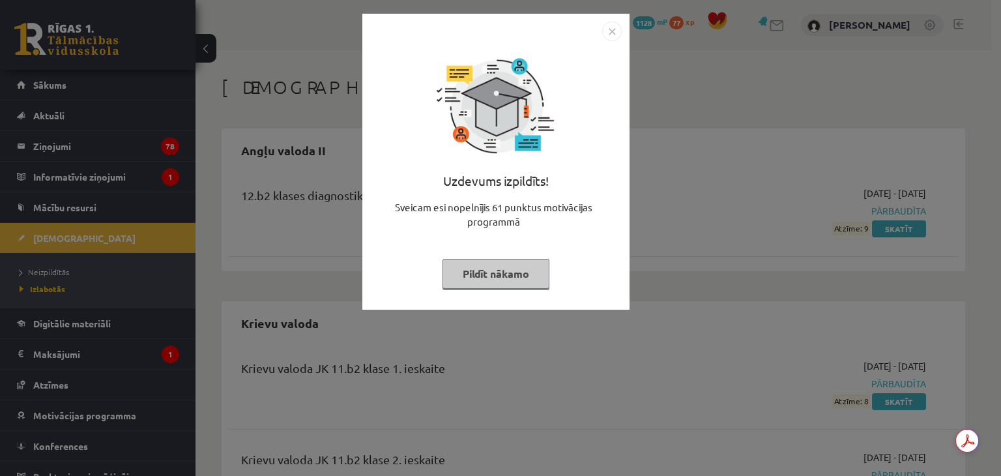
click at [610, 34] on img "Close" at bounding box center [612, 31] width 20 height 20
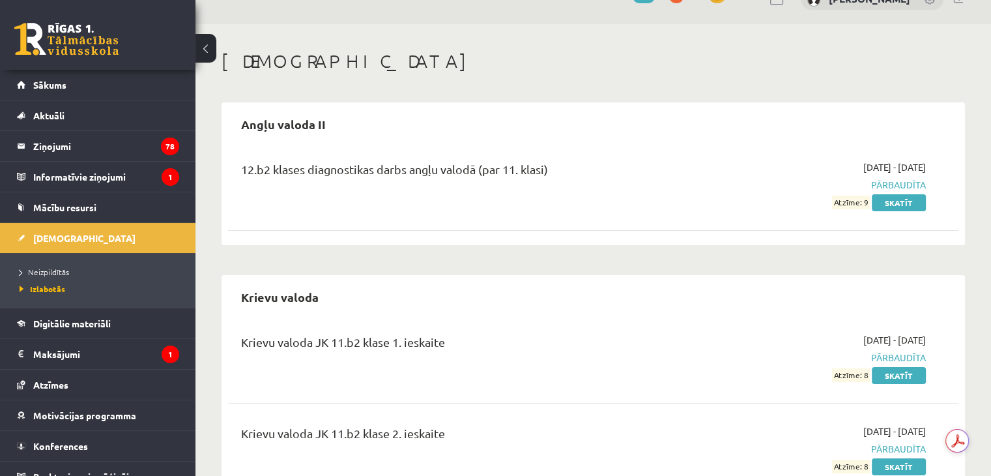
scroll to position [26, 0]
click at [51, 267] on span "Neizpildītās" at bounding box center [45, 271] width 50 height 10
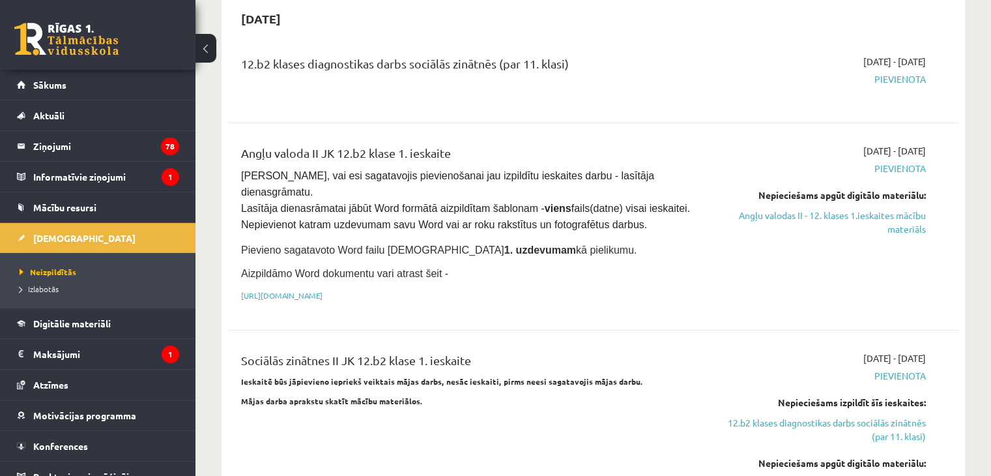
scroll to position [133, 0]
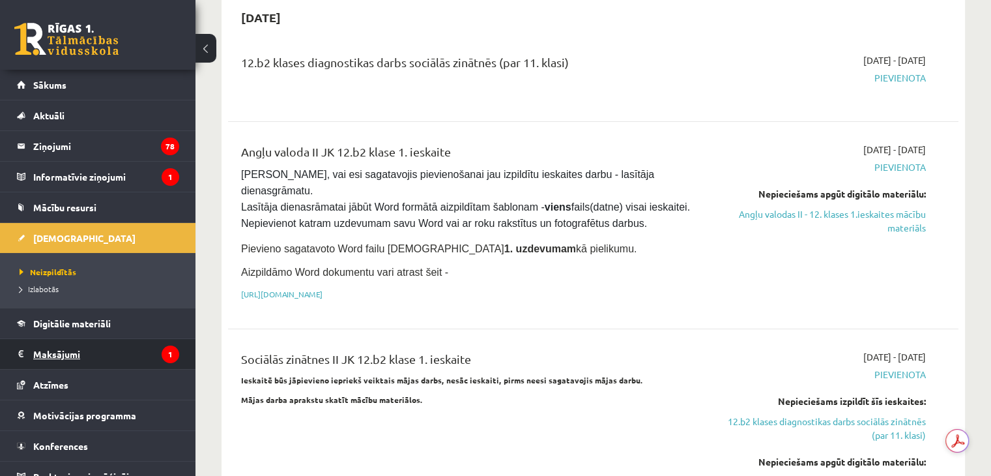
click at [65, 347] on legend "Maksājumi 1" at bounding box center [106, 354] width 146 height 30
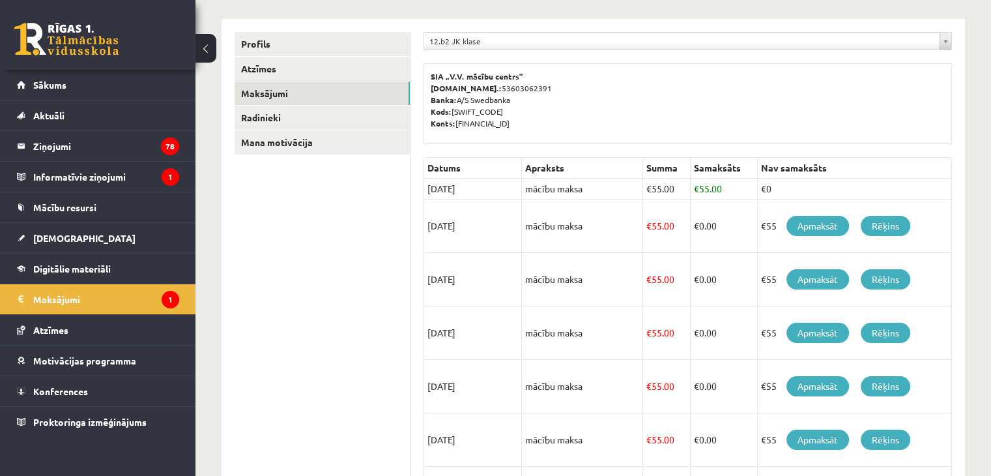
scroll to position [149, 0]
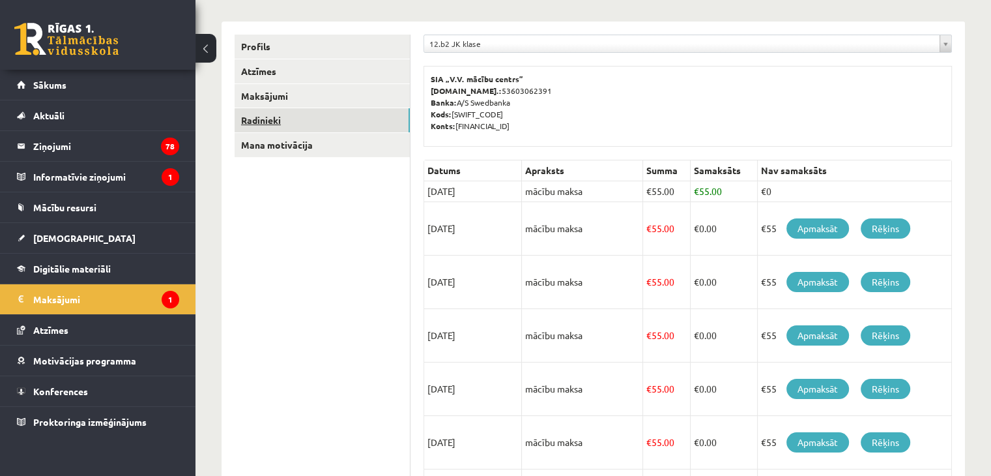
click at [261, 115] on link "Radinieki" at bounding box center [322, 120] width 175 height 24
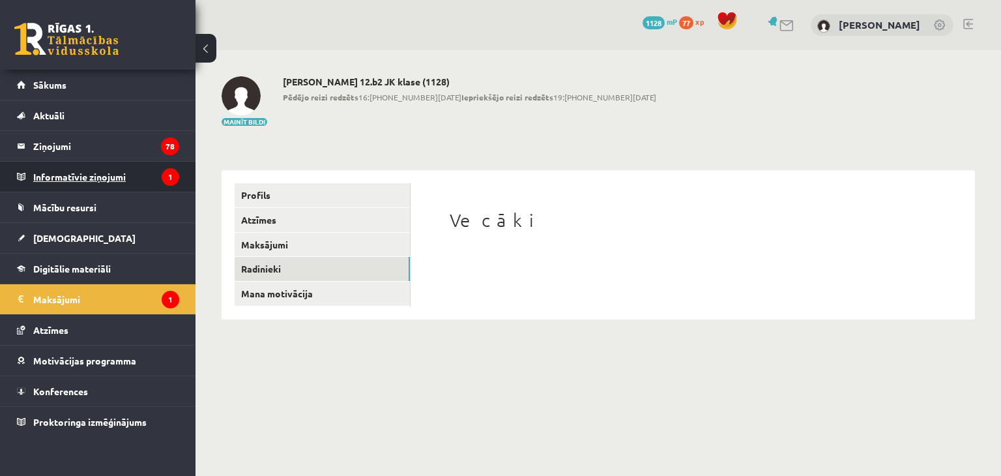
click at [91, 164] on legend "Informatīvie ziņojumi 1" at bounding box center [106, 177] width 146 height 30
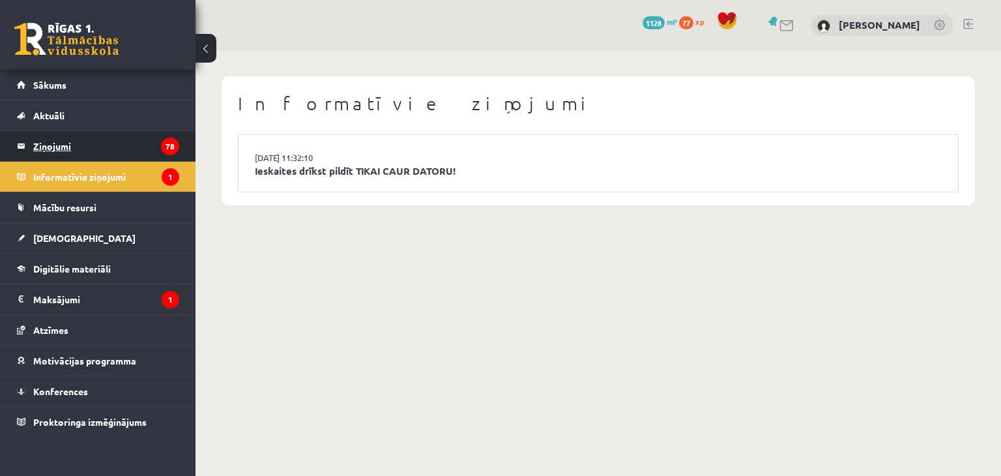
click at [43, 141] on legend "Ziņojumi 78" at bounding box center [106, 146] width 146 height 30
